Goal: Task Accomplishment & Management: Use online tool/utility

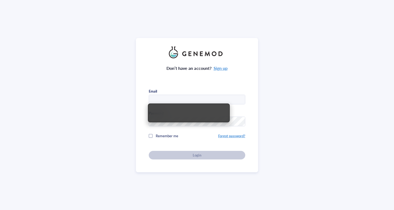
click at [217, 100] on input "text" at bounding box center [197, 100] width 96 height 10
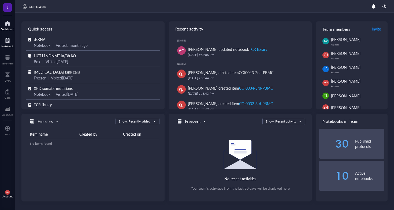
click at [10, 42] on div at bounding box center [7, 40] width 12 height 9
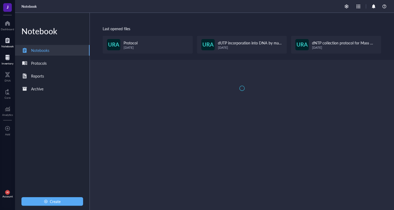
click at [9, 54] on div at bounding box center [8, 57] width 12 height 9
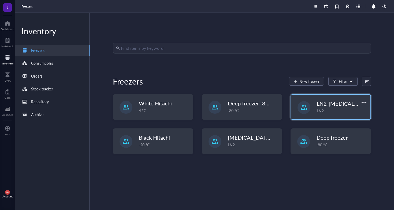
click at [339, 103] on span "LN2-[MEDICAL_DATA] tank cells 2" at bounding box center [359, 104] width 84 height 8
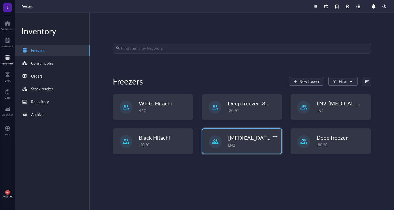
click at [247, 134] on span "[MEDICAL_DATA] tank cells" at bounding box center [261, 138] width 67 height 8
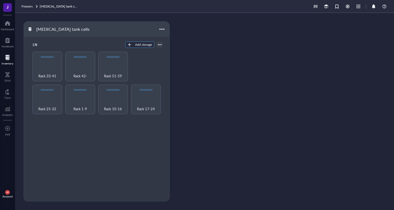
click at [137, 46] on div "Add storage" at bounding box center [143, 44] width 17 height 5
click at [143, 54] on span "Rack" at bounding box center [144, 54] width 31 height 6
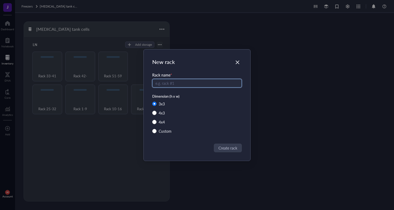
radio input "false"
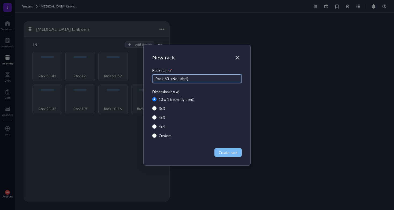
type input "Rack 60- (No Label)"
click at [225, 151] on span "Create rack" at bounding box center [228, 153] width 19 height 6
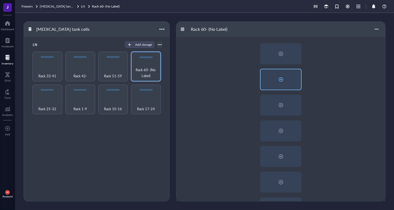
click at [278, 82] on div at bounding box center [281, 79] width 9 height 9
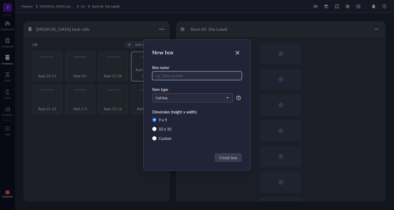
radio input "false"
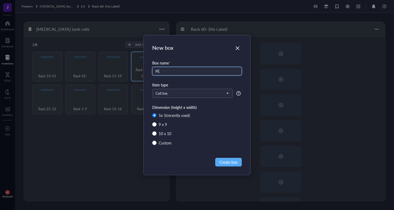
type input "P"
type input "5637 PE N238S"
click at [235, 163] on span "Create box" at bounding box center [228, 162] width 18 height 6
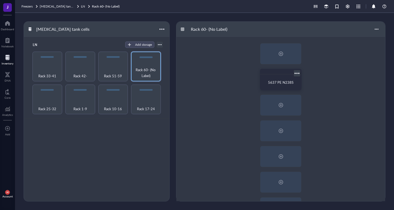
click at [281, 81] on span "5637 PE N238S" at bounding box center [280, 82] width 25 height 5
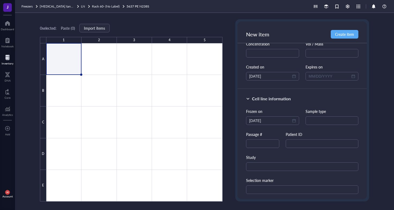
scroll to position [60, 0]
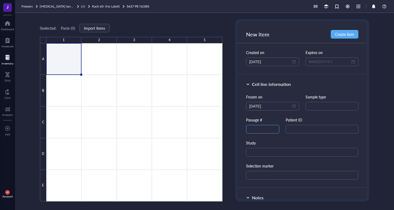
type input "5637 PE XPD N238S"
click at [260, 130] on input "text" at bounding box center [262, 129] width 33 height 9
type input "1"
type input "2"
click at [329, 108] on input "text" at bounding box center [331, 106] width 53 height 9
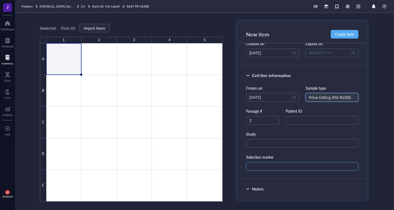
scroll to position [79, 0]
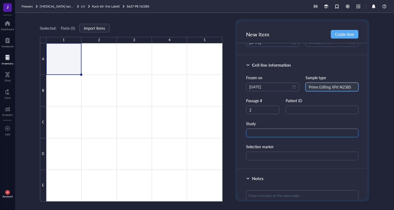
type input "Prime Editing XPd N238S"
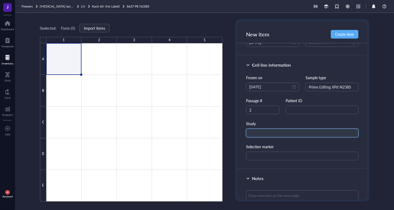
click at [286, 131] on input "text" at bounding box center [302, 133] width 113 height 9
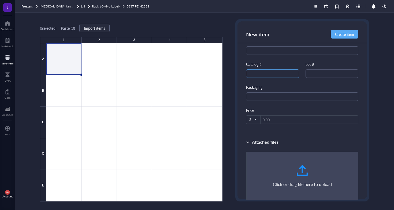
scroll to position [319, 0]
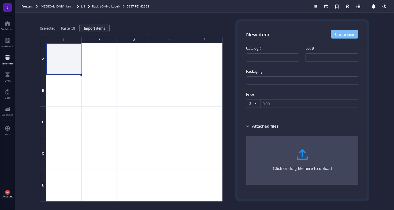
type input "XPD"
click at [350, 34] on span "Create item" at bounding box center [344, 34] width 19 height 4
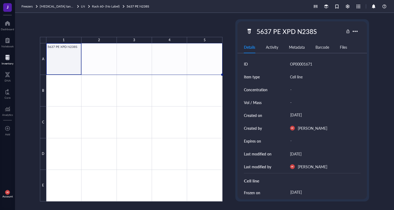
drag, startPoint x: 82, startPoint y: 75, endPoint x: 221, endPoint y: 77, distance: 138.8
click at [0, 0] on div "5637 PE XPD N238S" at bounding box center [0, 0] width 0 height 0
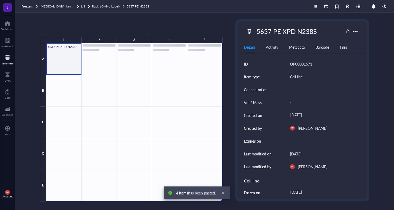
drag, startPoint x: 222, startPoint y: 75, endPoint x: 219, endPoint y: 223, distance: 147.9
click at [219, 210] on html "J Dashboard Notebook Inventory DNA Core Analytics To pick up a draggable item, …" at bounding box center [197, 105] width 394 height 210
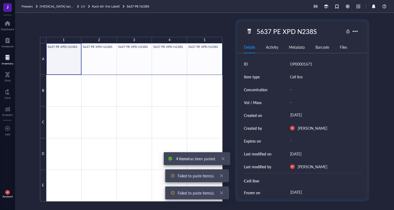
drag, startPoint x: 64, startPoint y: 66, endPoint x: 199, endPoint y: 65, distance: 134.2
click at [197, 65] on div at bounding box center [134, 122] width 176 height 158
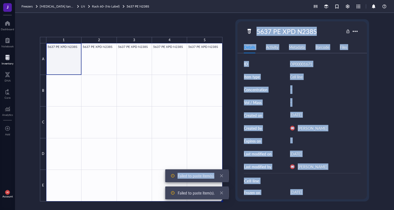
drag, startPoint x: 222, startPoint y: 74, endPoint x: 214, endPoint y: 181, distance: 107.5
click at [214, 181] on body "J Dashboard Notebook Inventory DNA Core Analytics To pick up a draggable item, …" at bounding box center [197, 105] width 394 height 210
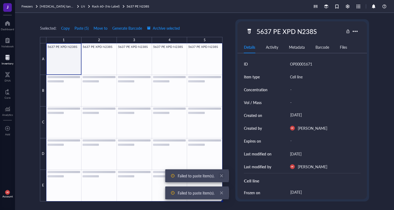
click at [220, 177] on icon "close" at bounding box center [222, 176] width 4 height 4
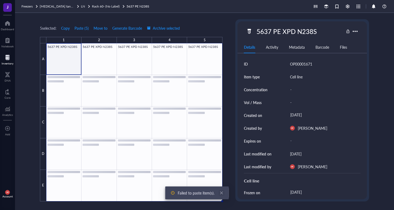
click at [222, 194] on icon "close" at bounding box center [222, 193] width 4 height 4
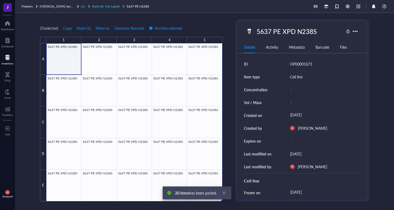
click at [113, 8] on span "Rack 60- (No Label)" at bounding box center [106, 6] width 28 height 5
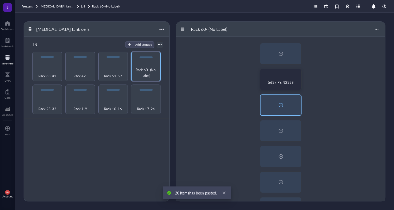
click at [275, 106] on div at bounding box center [280, 105] width 40 height 20
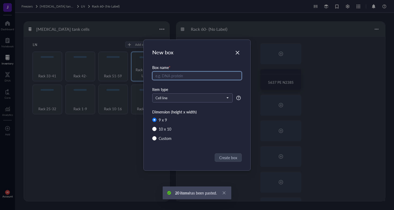
radio input "false"
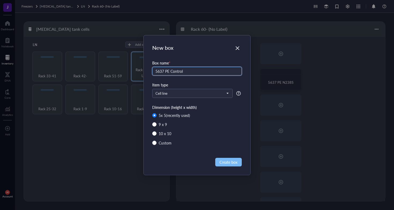
type input "5637 PE Control"
click at [227, 163] on span "Create box" at bounding box center [228, 162] width 18 height 6
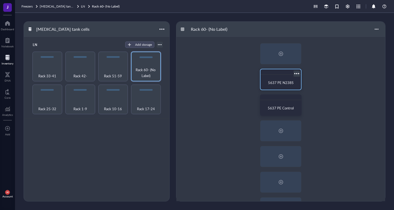
click at [279, 86] on div "5637 PE N238S" at bounding box center [281, 83] width 36 height 12
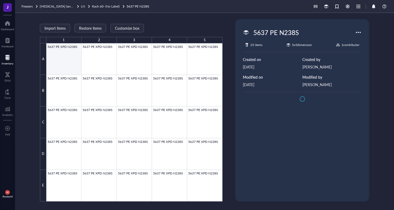
click at [60, 54] on div at bounding box center [134, 122] width 176 height 158
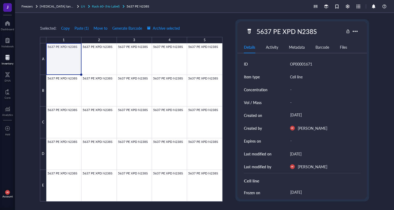
click at [117, 6] on span "Rack 60- (No Label)" at bounding box center [106, 6] width 28 height 5
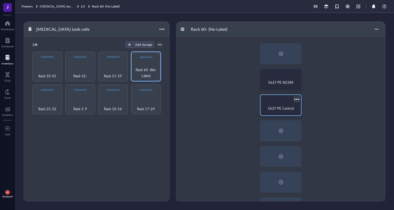
click at [278, 108] on span "5637 PE Control" at bounding box center [281, 108] width 26 height 5
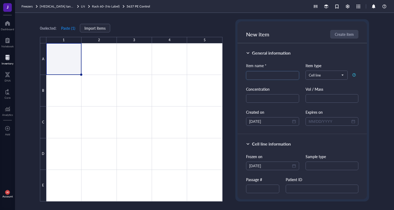
paste input "Mr. Tam King Leung 譚景良先生"
type input "Mr. Tam King Leung 譚景良先生"
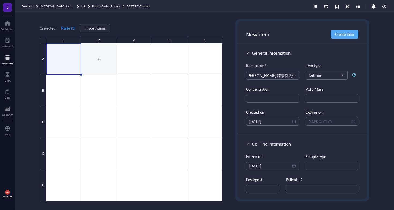
click at [93, 62] on div at bounding box center [134, 122] width 176 height 158
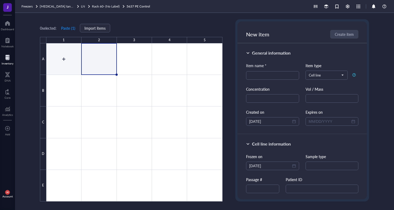
click at [67, 63] on div at bounding box center [134, 122] width 176 height 158
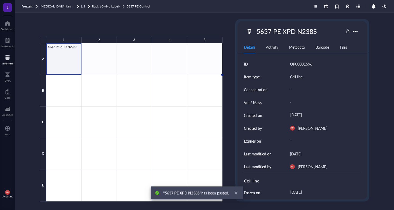
drag, startPoint x: 82, startPoint y: 74, endPoint x: 197, endPoint y: 73, distance: 115.2
click at [0, 0] on div "5637 PE XPD N238S" at bounding box center [0, 0] width 0 height 0
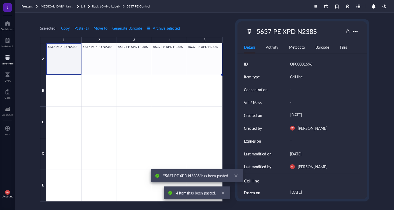
click at [77, 67] on div at bounding box center [134, 122] width 176 height 158
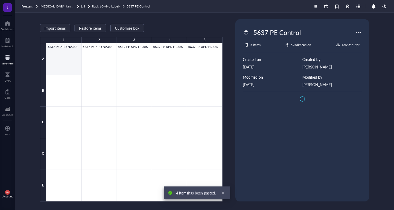
click at [73, 65] on div at bounding box center [134, 122] width 176 height 158
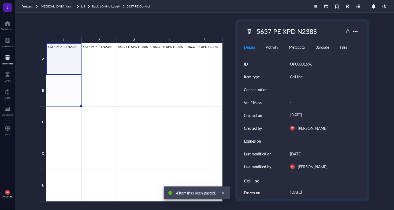
drag, startPoint x: 81, startPoint y: 75, endPoint x: 78, endPoint y: 99, distance: 24.1
click at [0, 0] on div "5637 PE XPD N238S 5637 PE XPD N238S 5637 PE XPD N238S 5637 PE XPD N238S 5637 PE…" at bounding box center [0, 0] width 0 height 0
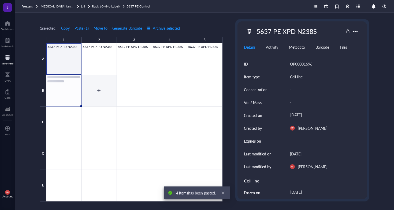
click at [92, 97] on div at bounding box center [134, 122] width 176 height 158
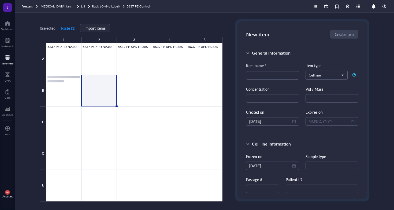
click at [73, 96] on div at bounding box center [134, 122] width 176 height 158
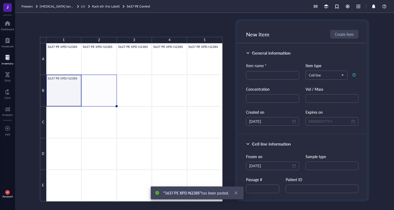
drag, startPoint x: 81, startPoint y: 106, endPoint x: 114, endPoint y: 104, distance: 32.7
click at [0, 0] on div "5637 PE XPD N238S 5637 PE XPD N238S 5637 PE XPD N238S 5637 PE XPD N238S 5637 PE…" at bounding box center [0, 0] width 0 height 0
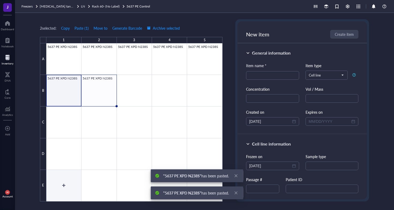
click at [69, 185] on div at bounding box center [134, 122] width 176 height 158
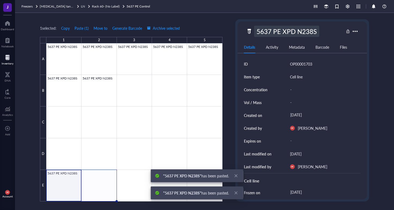
click at [297, 35] on div "5637 PE XPD N238S" at bounding box center [286, 31] width 65 height 11
click at [309, 32] on input "5637 PE XPD N238S" at bounding box center [289, 31] width 71 height 11
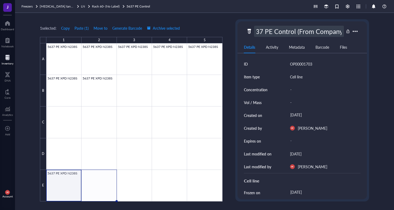
type input "5637 PE Control (From Company)"
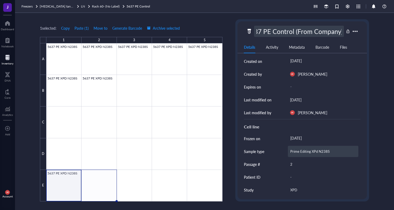
scroll to position [51, 0]
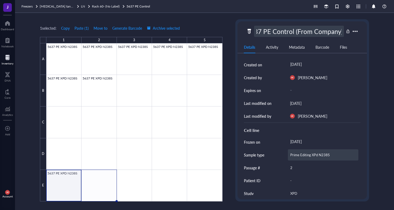
click at [322, 156] on div "Prime Editing XPd N238S" at bounding box center [323, 155] width 71 height 11
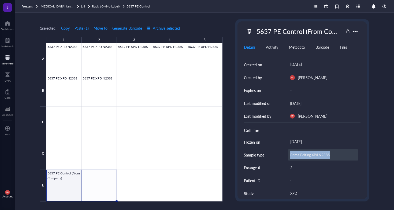
click at [330, 157] on div "Prime Editing XPd N238S" at bounding box center [323, 155] width 71 height 11
drag, startPoint x: 330, startPoint y: 157, endPoint x: 280, endPoint y: 158, distance: 50.4
click at [280, 158] on div "Sample type Prime Editing XPd N238S" at bounding box center [302, 155] width 117 height 13
click at [79, 198] on div at bounding box center [134, 122] width 176 height 158
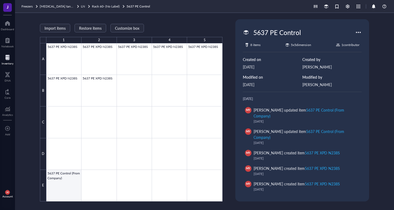
click at [79, 196] on div at bounding box center [134, 122] width 176 height 158
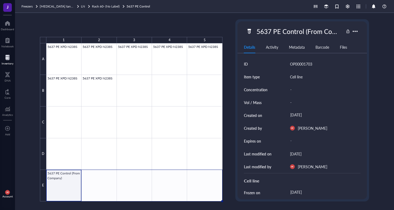
drag, startPoint x: 82, startPoint y: 202, endPoint x: 205, endPoint y: 203, distance: 123.0
click at [205, 203] on div "1 2 3 4 5 A B C D E 5637 PE XPD N238S 5637 PE XPD N238S 5637 PE XPD N238S 5637 …" at bounding box center [204, 111] width 379 height 197
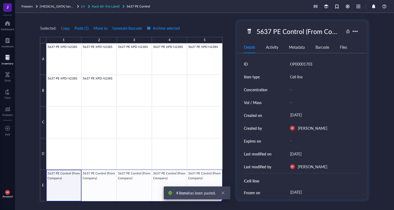
click at [100, 9] on div "Rack 60- (No Label)" at bounding box center [106, 6] width 28 height 5
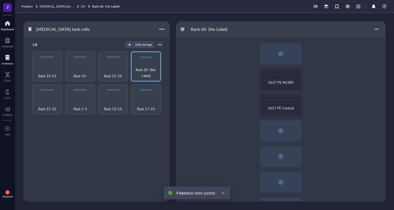
click at [6, 21] on div at bounding box center [7, 23] width 13 height 9
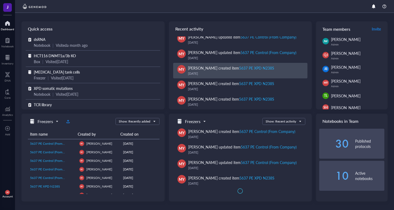
scroll to position [169, 0]
